Goal: Information Seeking & Learning: Find specific fact

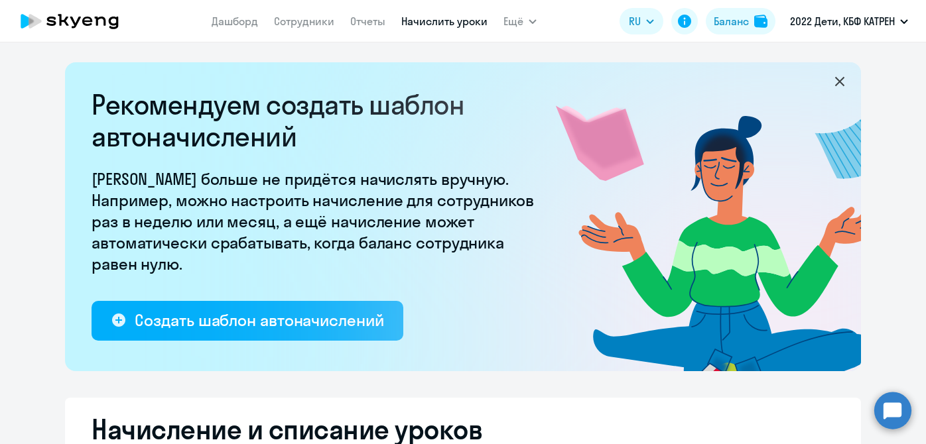
select select "10"
click at [237, 26] on link "Дашборд" at bounding box center [235, 21] width 46 height 13
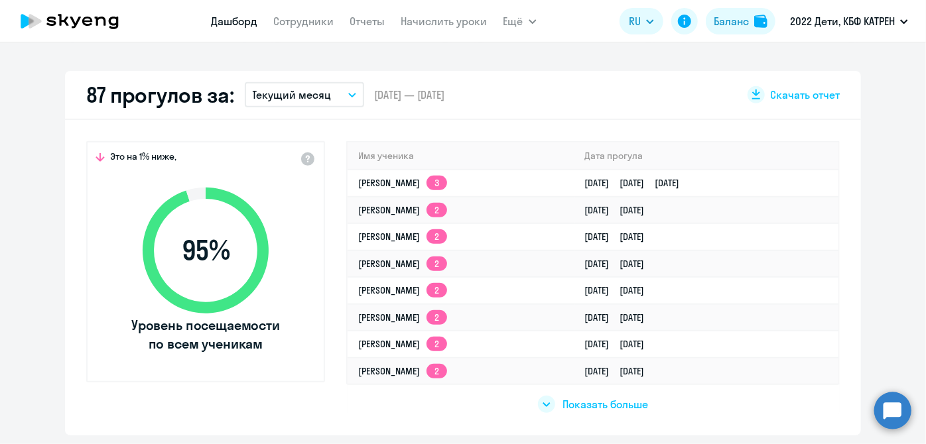
scroll to position [422, 0]
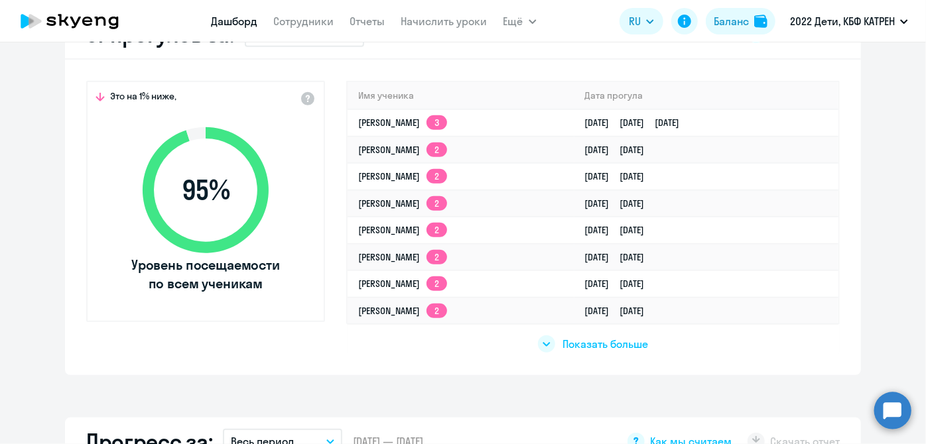
click at [581, 348] on span "Показать больше" at bounding box center [606, 344] width 86 height 15
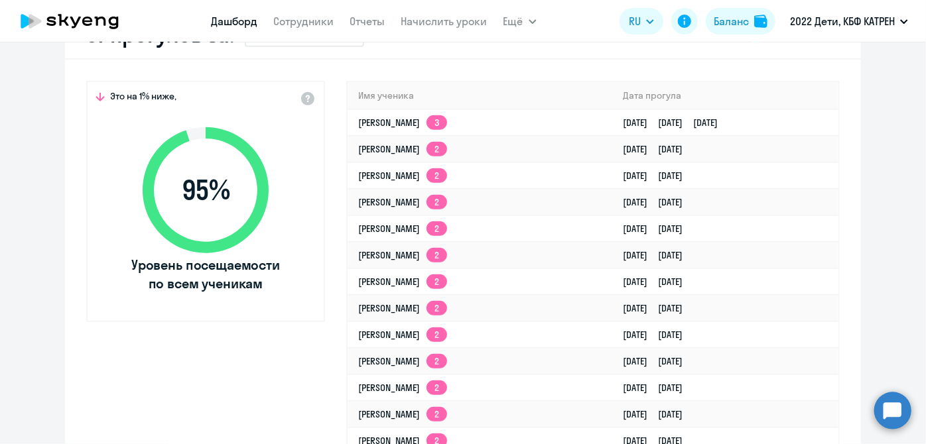
select select "30"
click at [296, 17] on link "Сотрудники" at bounding box center [304, 21] width 60 height 13
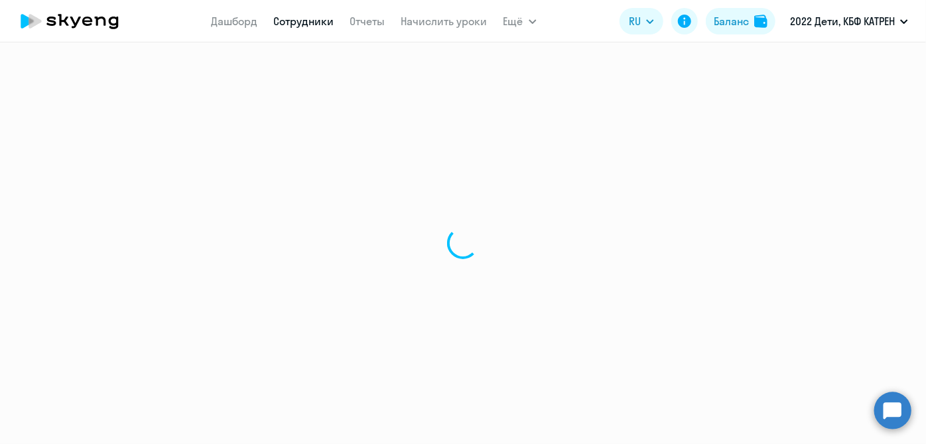
select select "30"
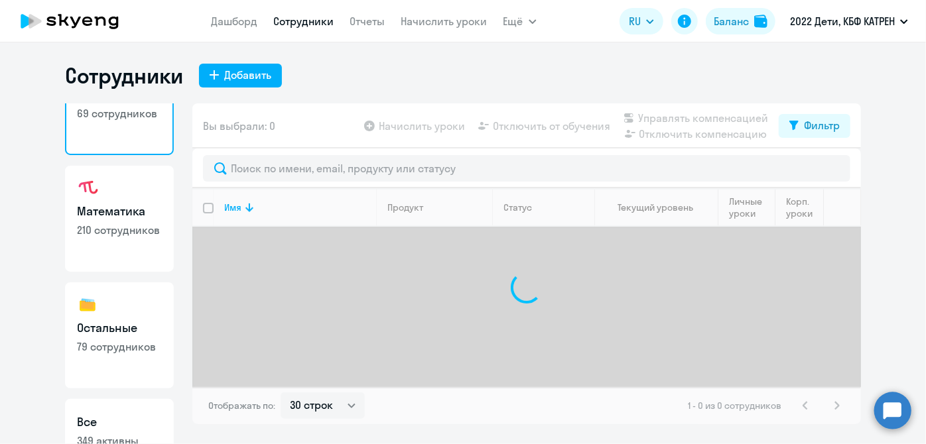
scroll to position [115, 0]
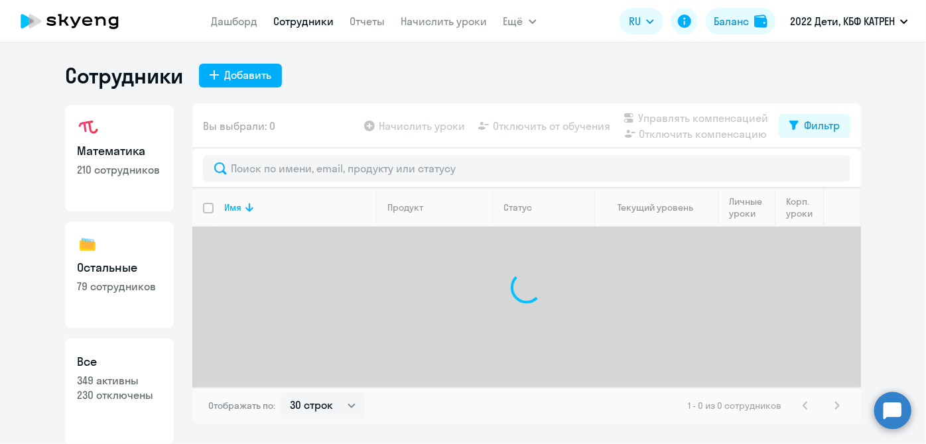
click at [129, 374] on p "349 активны" at bounding box center [119, 380] width 85 height 15
select select "30"
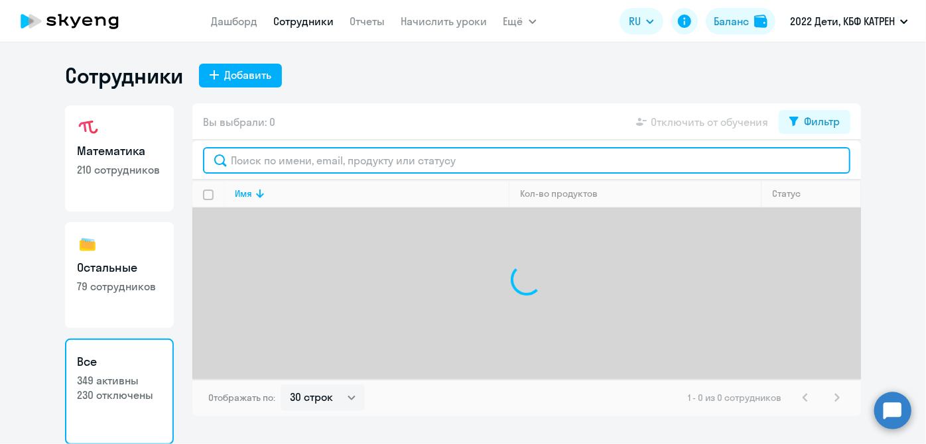
click at [292, 159] on input "text" at bounding box center [526, 160] width 647 height 27
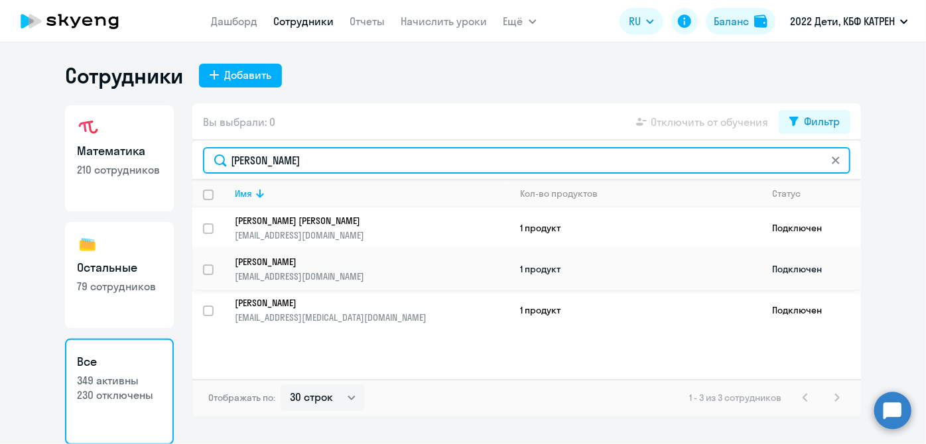
type input "[PERSON_NAME]"
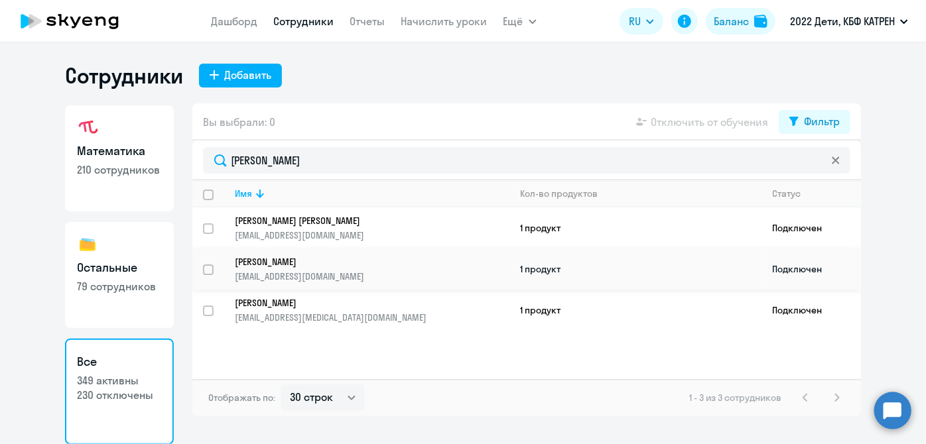
click at [338, 271] on p "[EMAIL_ADDRESS][DOMAIN_NAME]" at bounding box center [372, 277] width 274 height 12
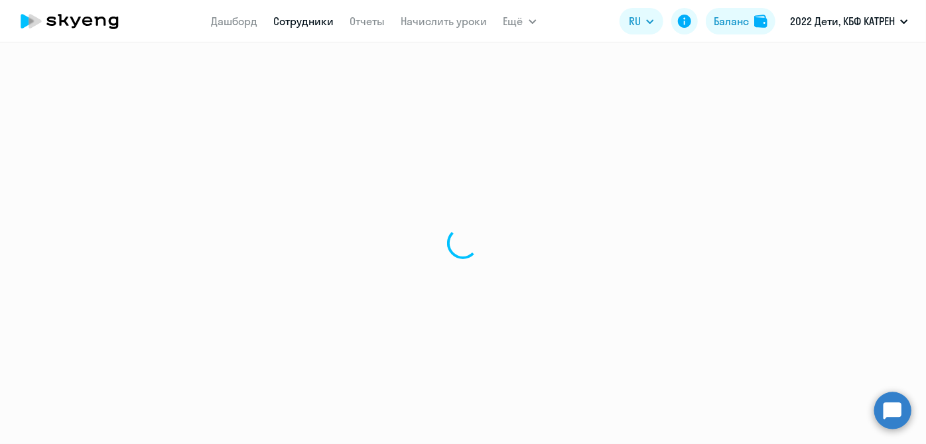
select select "english"
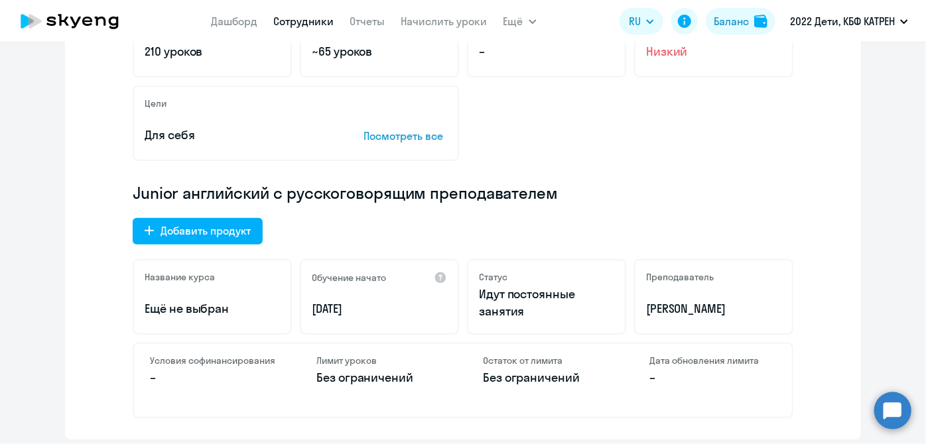
scroll to position [361, 0]
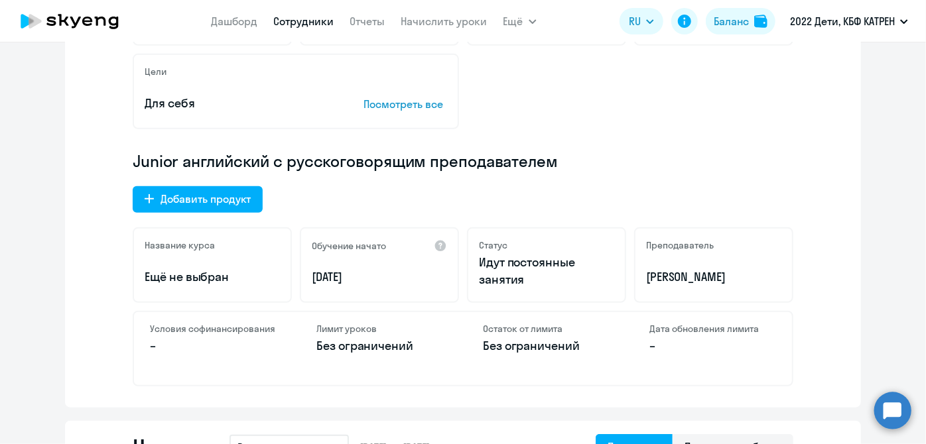
click at [887, 410] on circle at bounding box center [892, 410] width 37 height 37
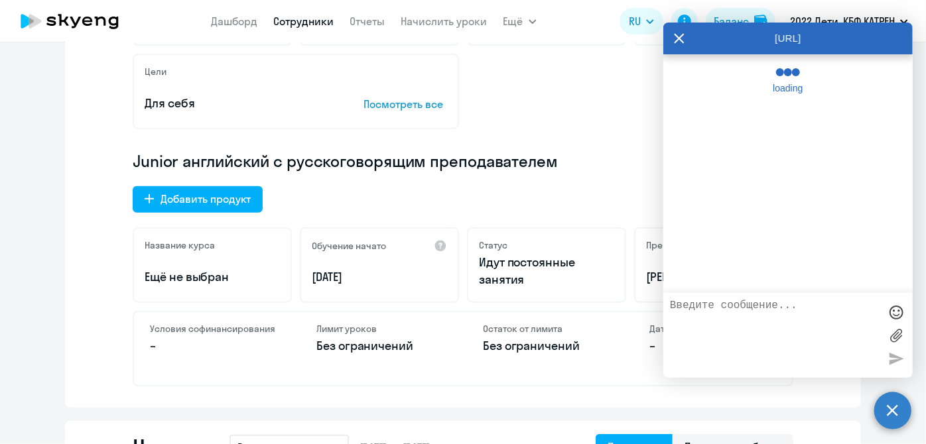
click at [745, 317] on textarea at bounding box center [775, 336] width 210 height 72
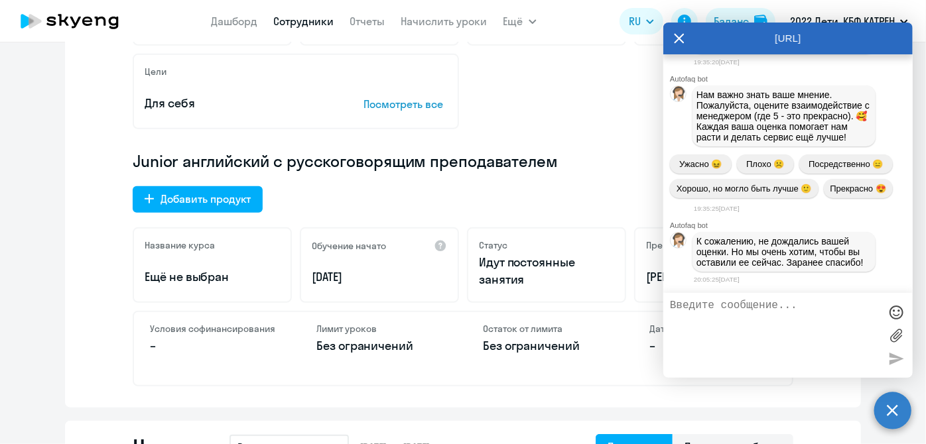
scroll to position [192905, 0]
